Goal: Participate in discussion

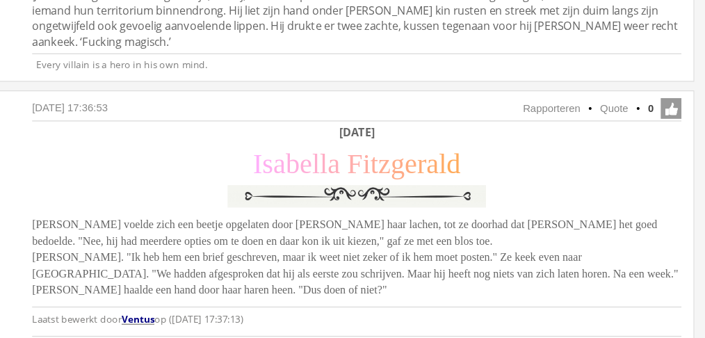
scroll to position [3089, 0]
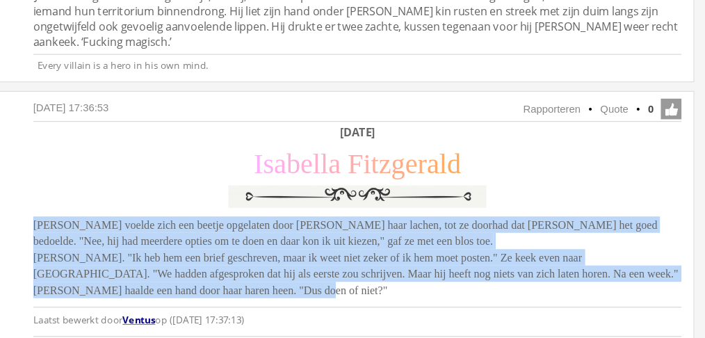
drag, startPoint x: 430, startPoint y: 207, endPoint x: 151, endPoint y: 155, distance: 284.4
click at [151, 155] on div "15 augustus 2025 om 17:36:53 Rapporteren Quote 0 Acties: Rapporteren Quote Vent…" at bounding box center [353, 230] width 668 height 220
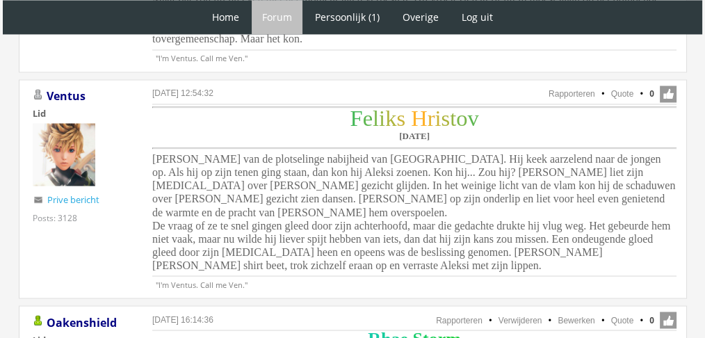
scroll to position [2425, 0]
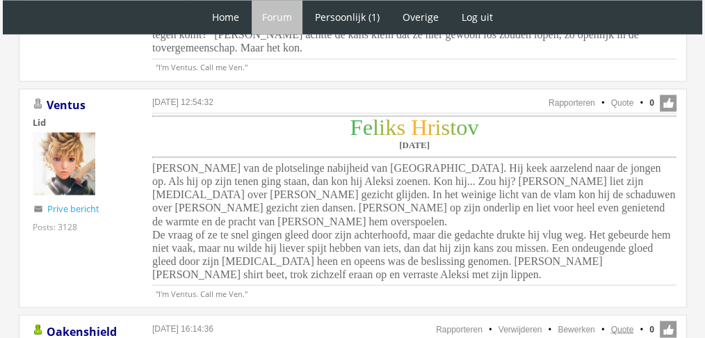
click at [616, 324] on link "Quote" at bounding box center [622, 329] width 23 height 10
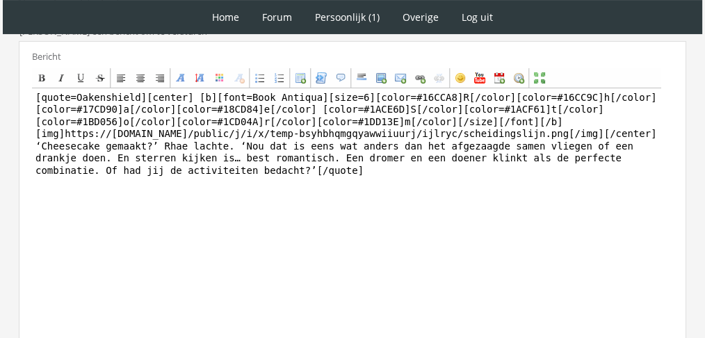
scroll to position [409, 0]
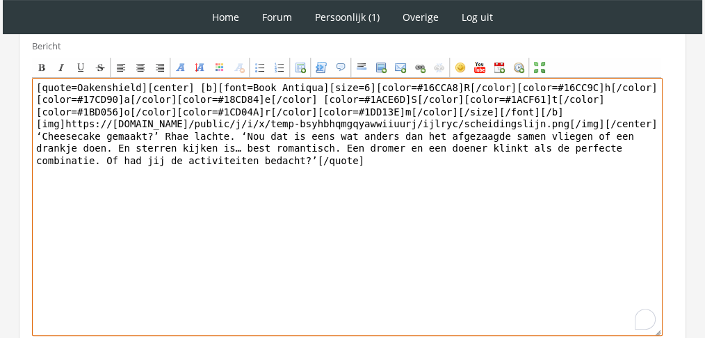
drag, startPoint x: 334, startPoint y: 198, endPoint x: 24, endPoint y: 136, distance: 316.4
click at [24, 136] on div "Bericht Bold Italic Underline Strikethrough Align left Center Align right Font …" at bounding box center [353, 195] width 668 height 328
paste textarea "Dat klinkt echt als een typisch jongens-iets,’ zei Rhae met rollende ogen. ‘Een…"
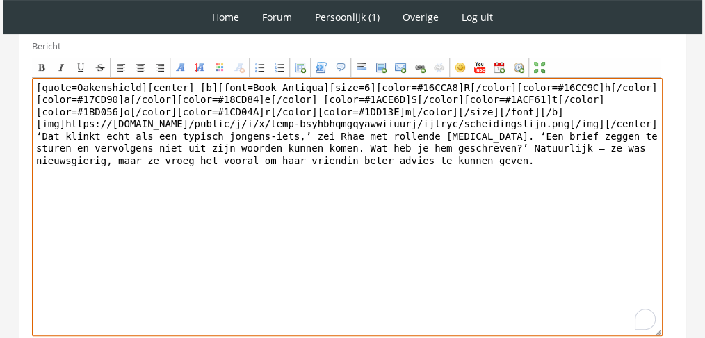
drag, startPoint x: 138, startPoint y: 86, endPoint x: 0, endPoint y: 62, distance: 140.5
click at [0, 62] on div "1 Home Forum Forum index Actieve topics Mijn topics Persoonlijk (1) Profiel Pri…" at bounding box center [352, 25] width 705 height 869
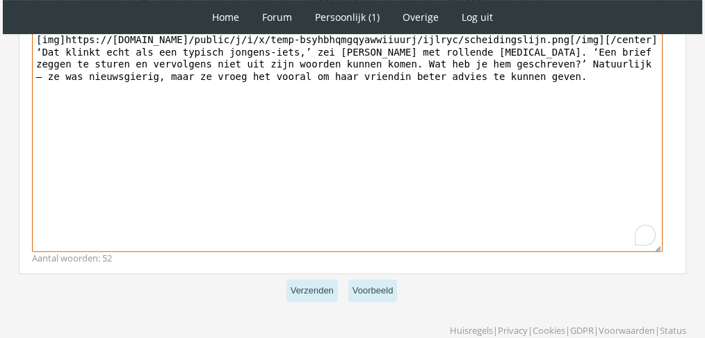
scroll to position [511, 0]
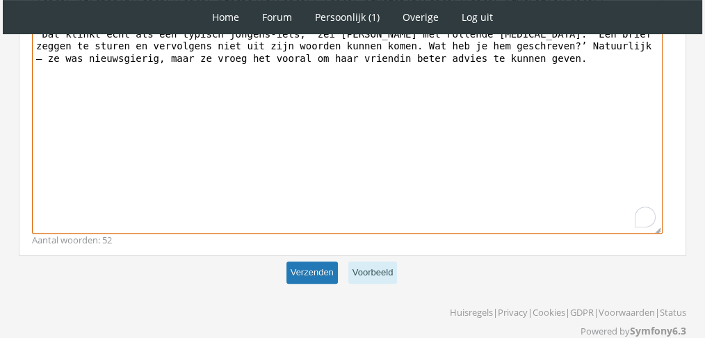
type textarea "[center] [b][font=Book Antiqua][size=6][color=#16CCA8]R[/color][color=#16CC9C]h…"
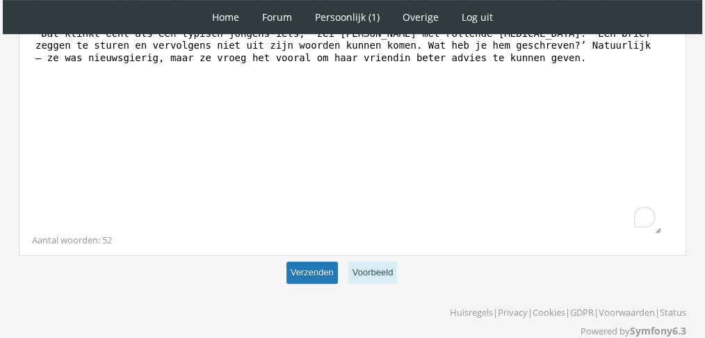
scroll to position [510, 0]
click at [323, 275] on button "Verzenden" at bounding box center [311, 273] width 51 height 23
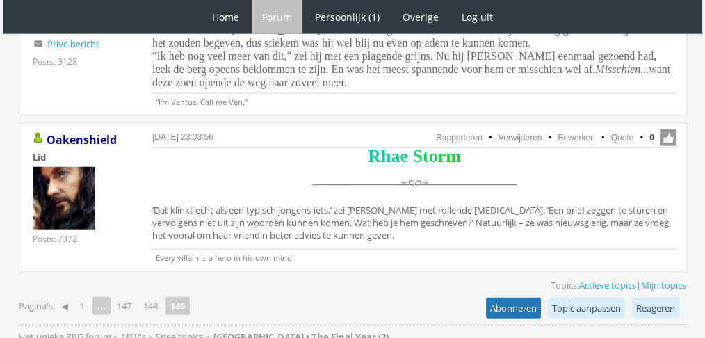
click at [522, 298] on link "Abonneren" at bounding box center [513, 308] width 55 height 21
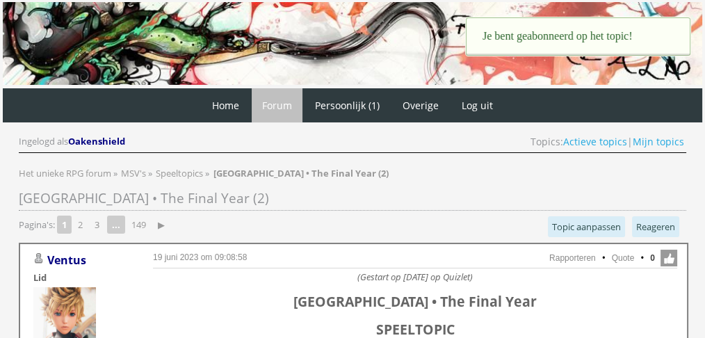
click at [591, 36] on div "Je bent geabonneerd op het topic!" at bounding box center [578, 36] width 225 height 38
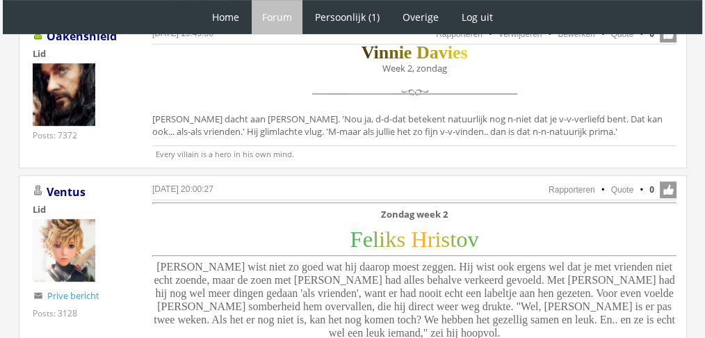
scroll to position [5944, 0]
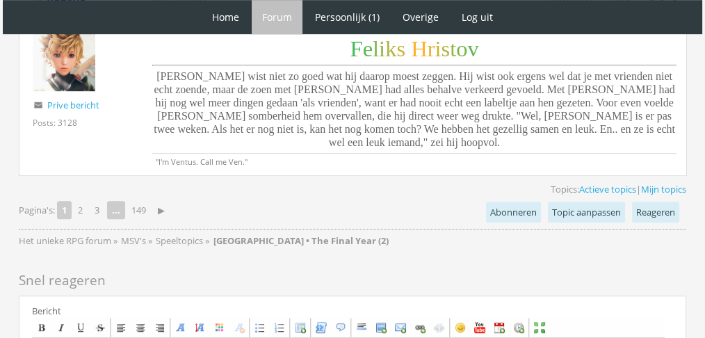
scroll to position [6095, 0]
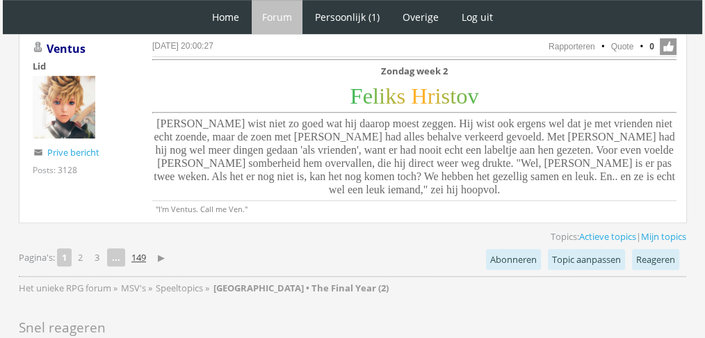
click at [140, 248] on link "149" at bounding box center [139, 257] width 26 height 19
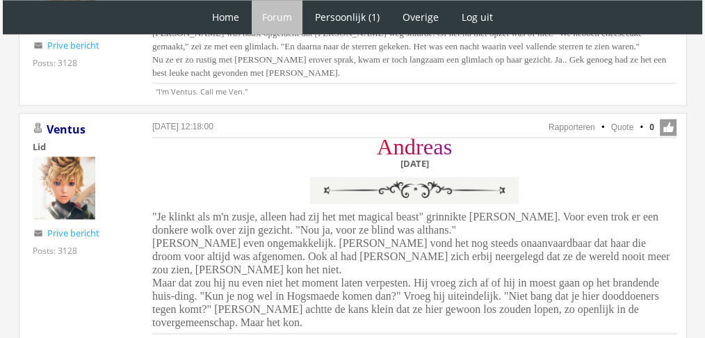
scroll to position [2141, 0]
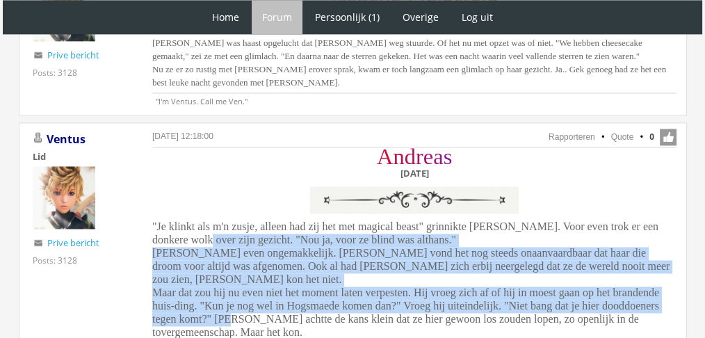
drag, startPoint x: 190, startPoint y: 270, endPoint x: 145, endPoint y: 202, distance: 80.8
click at [145, 202] on div "[DATE] 12:18:00 Rapporteren Quote 0 Acties: Rapporteren Quote [GEOGRAPHIC_DATA]…" at bounding box center [353, 243] width 668 height 243
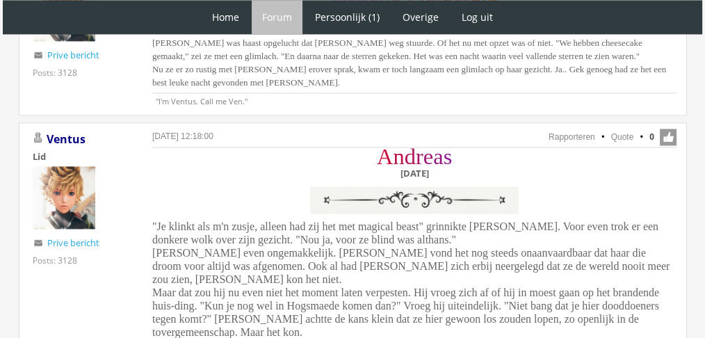
click at [149, 191] on div "[DATE] 12:18:00 Rapporteren Quote 0 Acties: Rapporteren Quote [GEOGRAPHIC_DATA]…" at bounding box center [353, 243] width 668 height 243
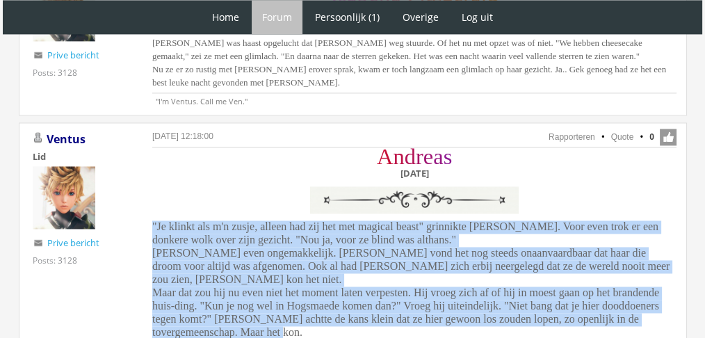
drag, startPoint x: 151, startPoint y: 190, endPoint x: 204, endPoint y: 281, distance: 105.3
click at [204, 281] on div "15 augustus 2025 om 12:18:00 Rapporteren Quote 0 Acties: Rapporteren Quote Vent…" at bounding box center [353, 243] width 668 height 243
copy span ""Je klinkt als m'n zusje, alleen had zij het met magical beast" grinnikte Andre…"
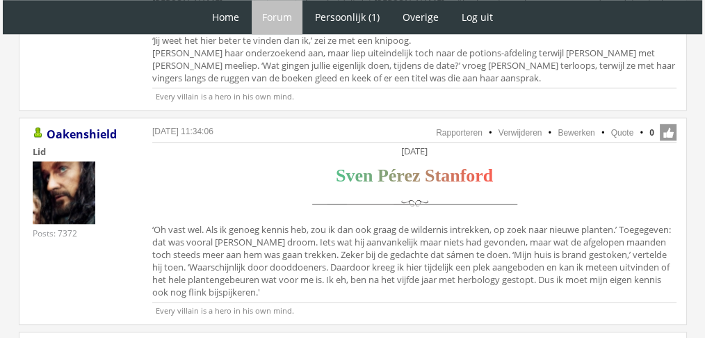
scroll to position [1432, 0]
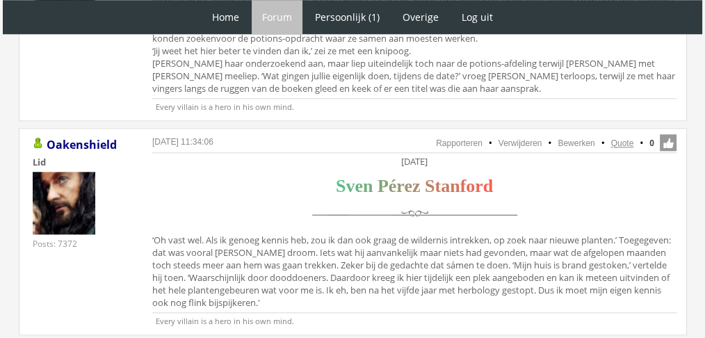
click at [627, 138] on link "Quote" at bounding box center [622, 143] width 23 height 10
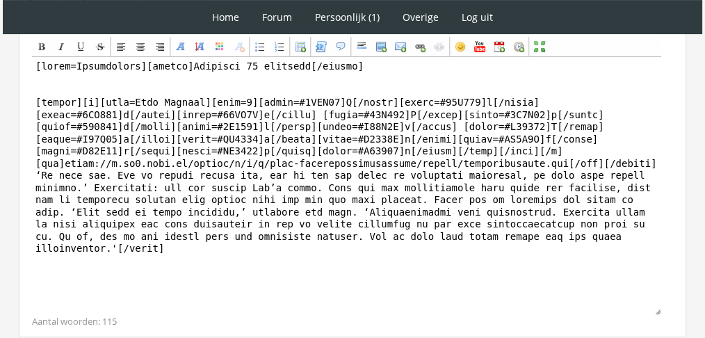
scroll to position [494, 0]
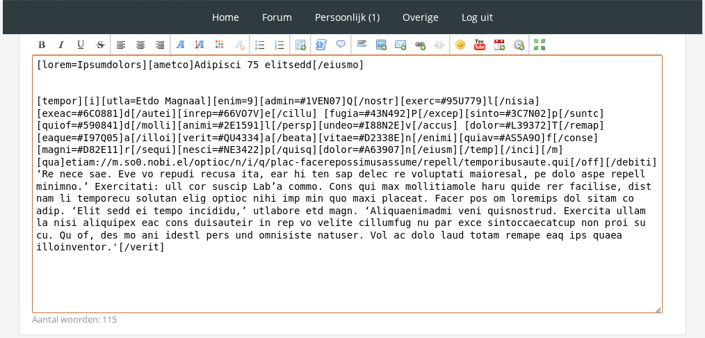
click at [493, 270] on textarea at bounding box center [347, 184] width 631 height 258
click at [493, 270] on textarea "To enrich screen reader interactions, please activate Accessibility in Grammarl…" at bounding box center [347, 184] width 631 height 258
click at [466, 254] on textarea "To enrich screen reader interactions, please activate Accessibility in Grammarl…" at bounding box center [347, 184] width 631 height 258
drag, startPoint x: 472, startPoint y: 244, endPoint x: 19, endPoint y: 175, distance: 458.7
click at [19, 175] on div "Bericht Bold Italic Underline Strikethrough Align left Center Align right Font …" at bounding box center [353, 172] width 668 height 328
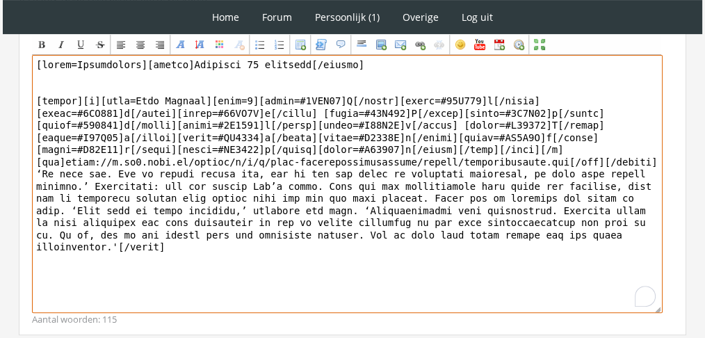
paste textarea "Ze hadden het vooral op Roy gemunt, die logeerde bij mij. Hij uh, had een bepaa…"
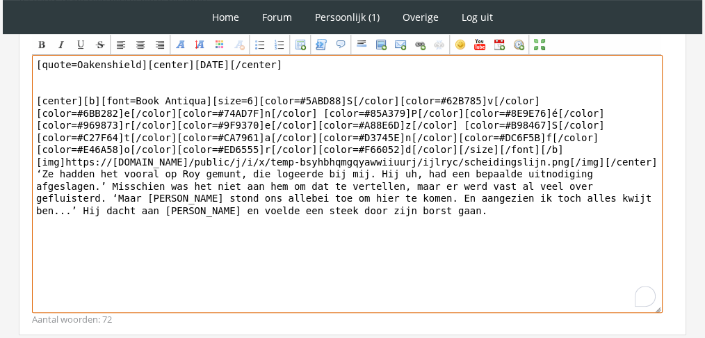
drag, startPoint x: 137, startPoint y: 59, endPoint x: 0, endPoint y: 17, distance: 143.4
click at [182, 204] on textarea "[center]Zaterdag 27 november[/center] [center][b][font=Book Antiqua][size=6][co…" at bounding box center [347, 184] width 631 height 258
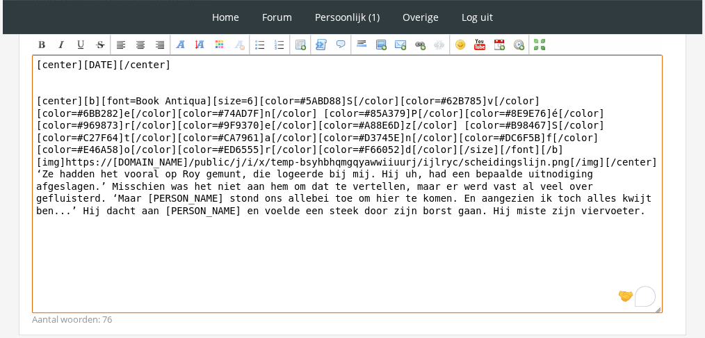
click at [270, 207] on textarea "[center]Zaterdag 27 november[/center] [center][b][font=Book Antiqua][size=6][co…" at bounding box center [347, 184] width 631 height 258
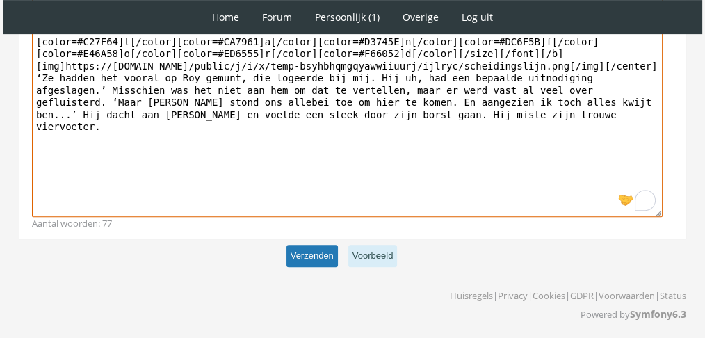
type textarea "[center]Zaterdag 27 november[/center] [center][b][font=Book Antiqua][size=6][co…"
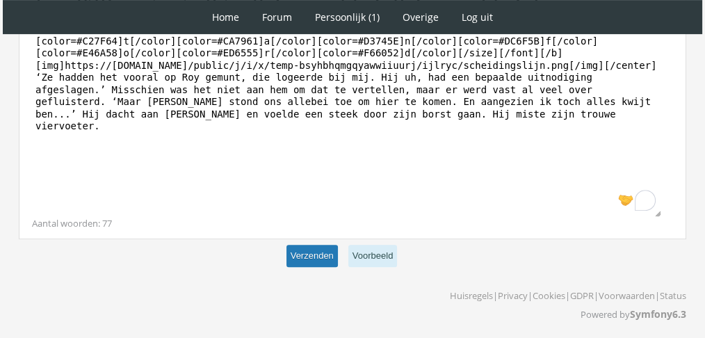
scroll to position [590, 0]
click at [306, 248] on button "Verzenden" at bounding box center [311, 256] width 51 height 23
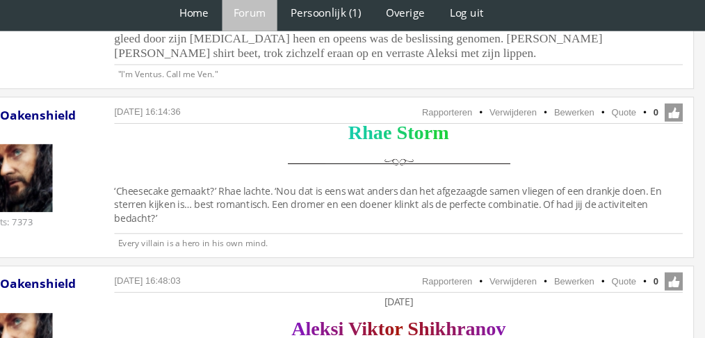
scroll to position [2645, 0]
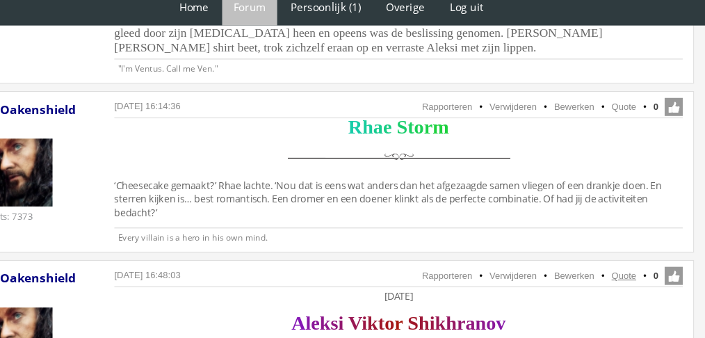
click at [620, 260] on link "Quote" at bounding box center [622, 265] width 23 height 10
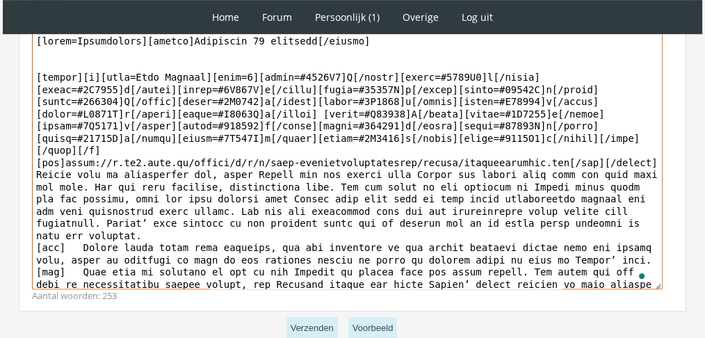
scroll to position [53, 0]
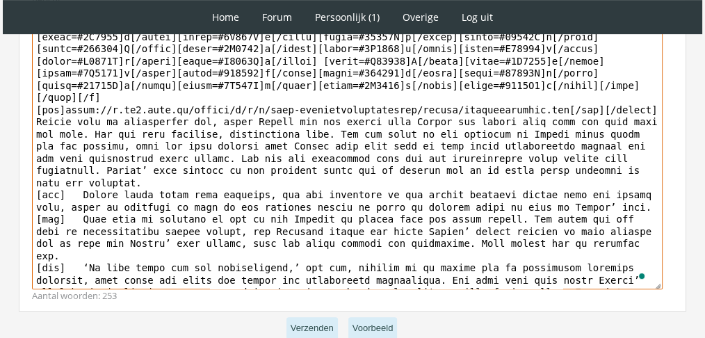
drag, startPoint x: 35, startPoint y: 134, endPoint x: 225, endPoint y: 268, distance: 232.1
click at [225, 268] on div "Bericht Bold Italic Underline Strikethrough Align left Center Align right Font …" at bounding box center [353, 148] width 668 height 328
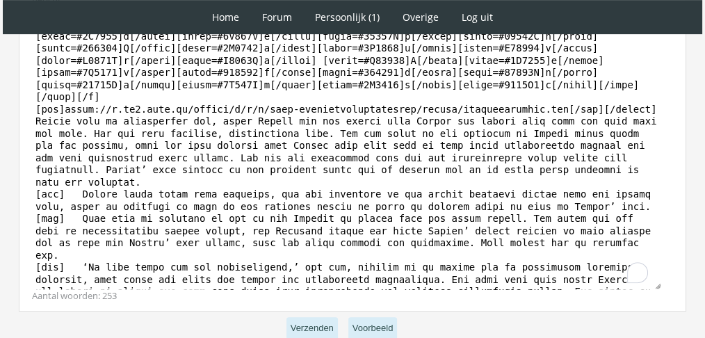
scroll to position [52, 0]
click at [225, 289] on div "Aantal woorden: 253" at bounding box center [352, 295] width 641 height 13
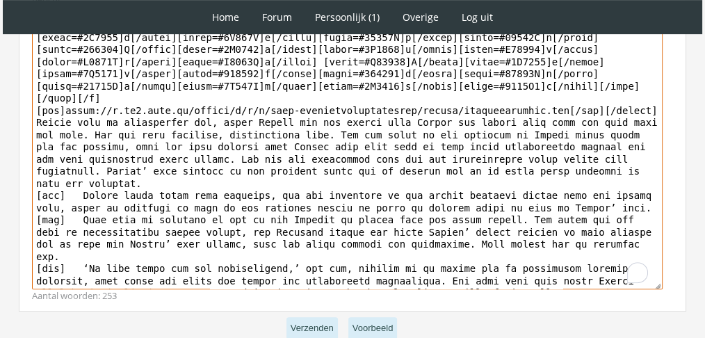
scroll to position [53, 0]
drag, startPoint x: 388, startPoint y: 241, endPoint x: 35, endPoint y: 78, distance: 388.9
click at [35, 78] on textarea "To enrich screen reader interactions, please activate Accessibility in Grammarl…" at bounding box center [347, 160] width 631 height 258
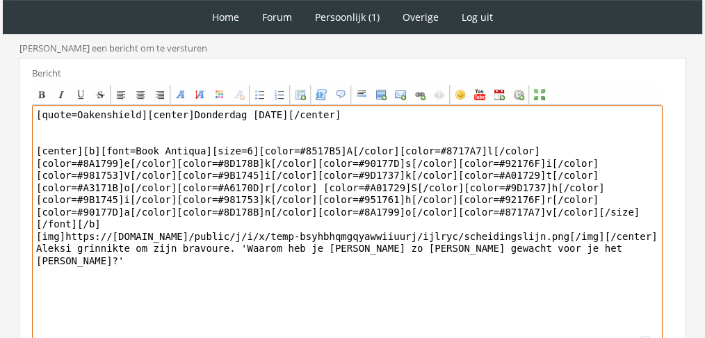
scroll to position [569, 0]
drag, startPoint x: 135, startPoint y: 85, endPoint x: 0, endPoint y: 65, distance: 136.4
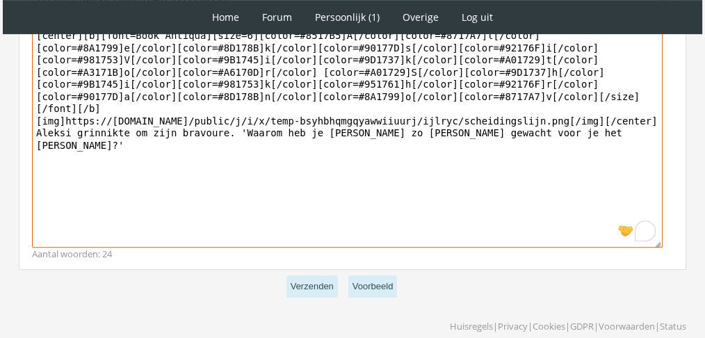
scroll to position [690, 0]
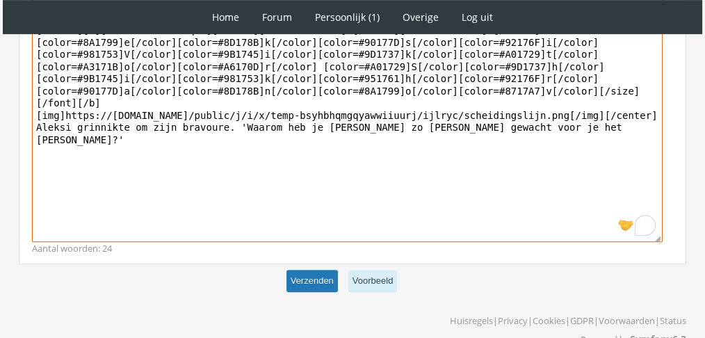
type textarea "[center]Donderdag 25 november[/center] [center][b][font=Book Antiqua][size=6][c…"
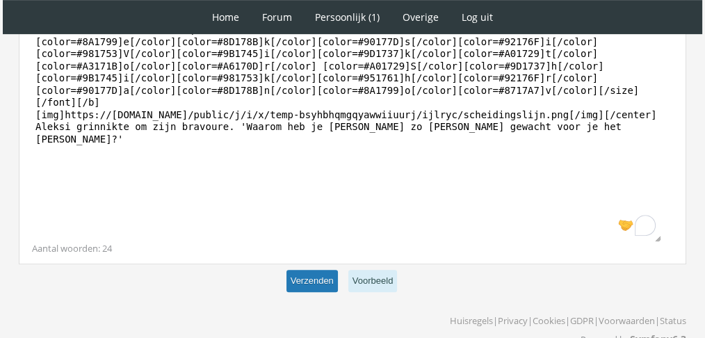
scroll to position [690, 0]
click at [301, 270] on button "Verzenden" at bounding box center [311, 281] width 51 height 23
